Goal: Find specific page/section: Find specific page/section

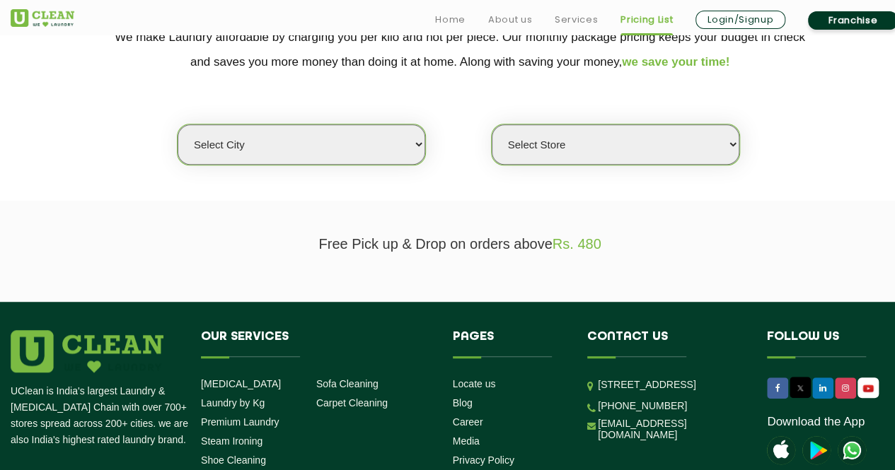
scroll to position [320, 0]
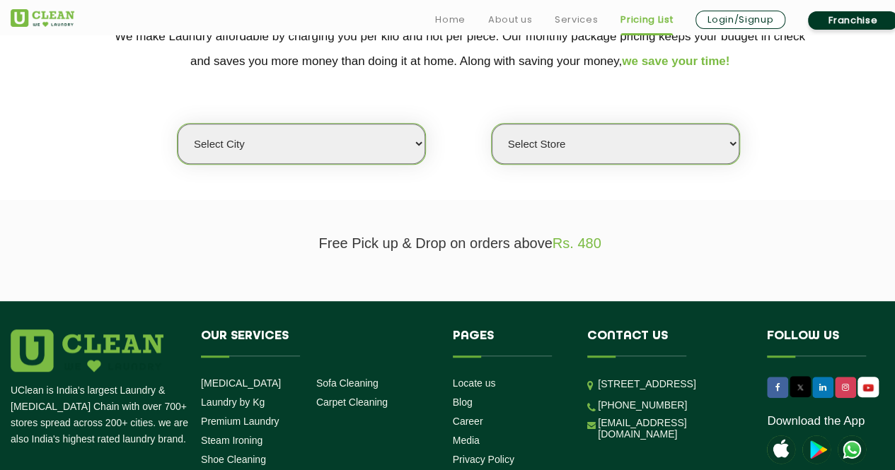
click at [320, 136] on select "Select city [GEOGRAPHIC_DATA] [GEOGRAPHIC_DATA] [GEOGRAPHIC_DATA] [GEOGRAPHIC_D…" at bounding box center [302, 144] width 248 height 40
click at [297, 145] on select "Select city [GEOGRAPHIC_DATA] [GEOGRAPHIC_DATA] [GEOGRAPHIC_DATA] [GEOGRAPHIC_D…" at bounding box center [302, 144] width 248 height 40
select select "129"
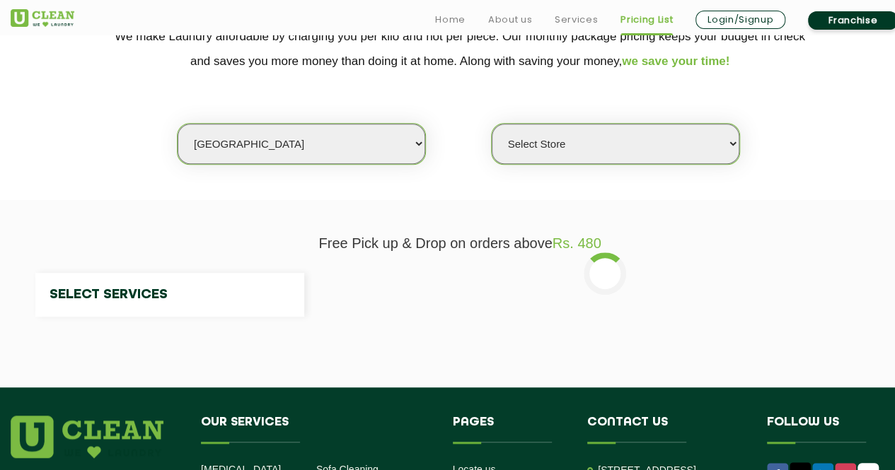
select select "0"
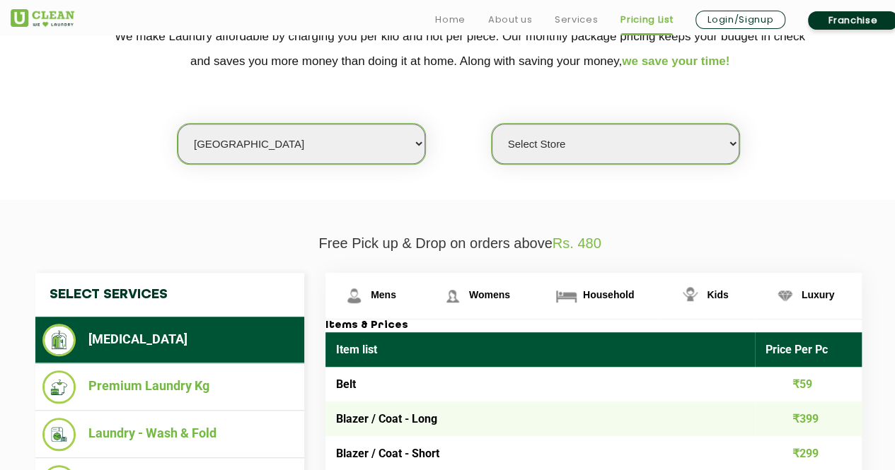
click at [297, 145] on select "Select city [GEOGRAPHIC_DATA] [GEOGRAPHIC_DATA] [GEOGRAPHIC_DATA] [GEOGRAPHIC_D…" at bounding box center [302, 144] width 248 height 40
select select "6"
click at [178, 124] on select "Select city [GEOGRAPHIC_DATA] [GEOGRAPHIC_DATA] [GEOGRAPHIC_DATA] [GEOGRAPHIC_D…" at bounding box center [302, 144] width 248 height 40
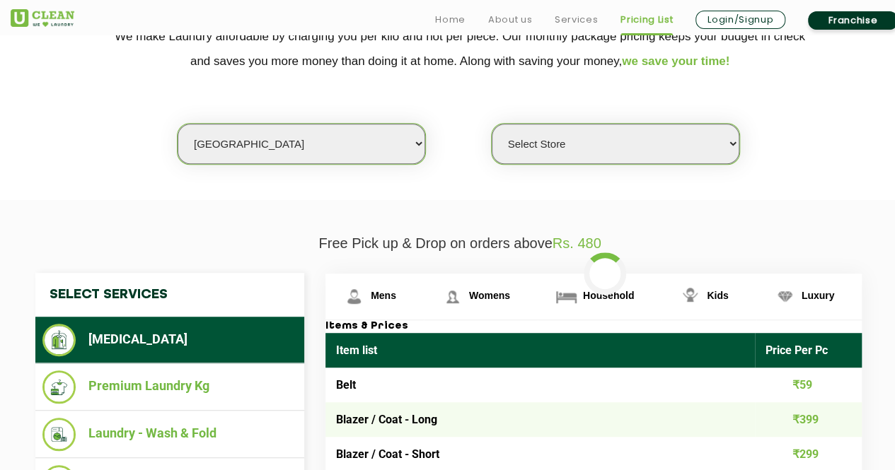
click at [680, 151] on select "Select Store [GEOGRAPHIC_DATA] [GEOGRAPHIC_DATA] UClean KR [GEOGRAPHIC_DATA] [G…" at bounding box center [616, 144] width 248 height 40
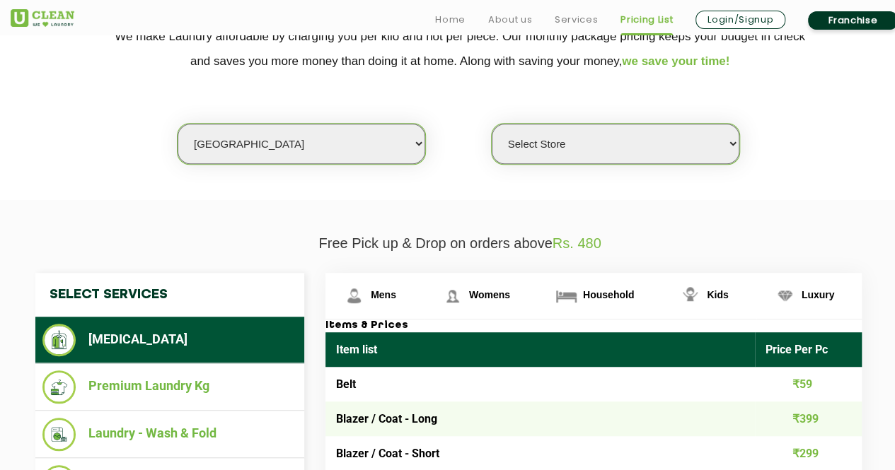
select select "413"
click at [492, 124] on select "Select Store [GEOGRAPHIC_DATA] [GEOGRAPHIC_DATA] UClean KR [GEOGRAPHIC_DATA] [G…" at bounding box center [616, 144] width 248 height 40
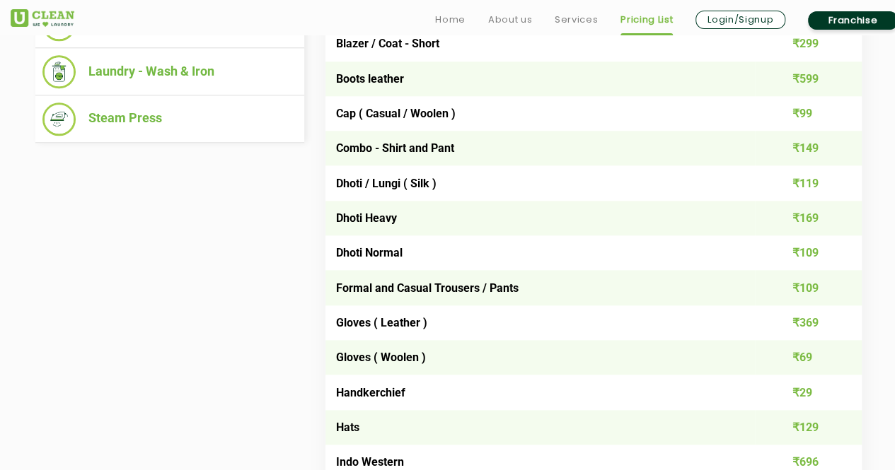
scroll to position [733, 0]
